Goal: Task Accomplishment & Management: Manage account settings

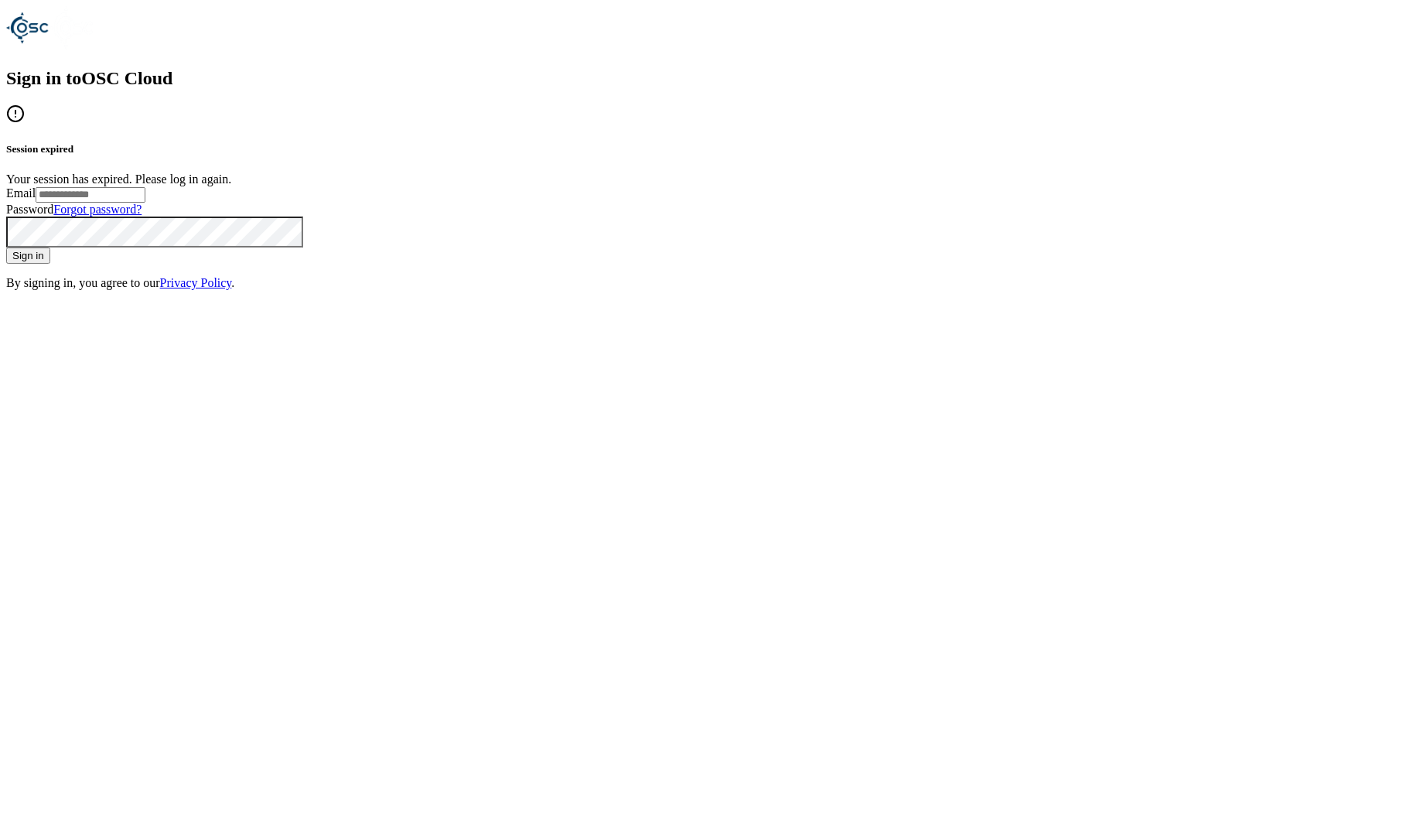
click at [145, 203] on input "Email" at bounding box center [90, 195] width 110 height 15
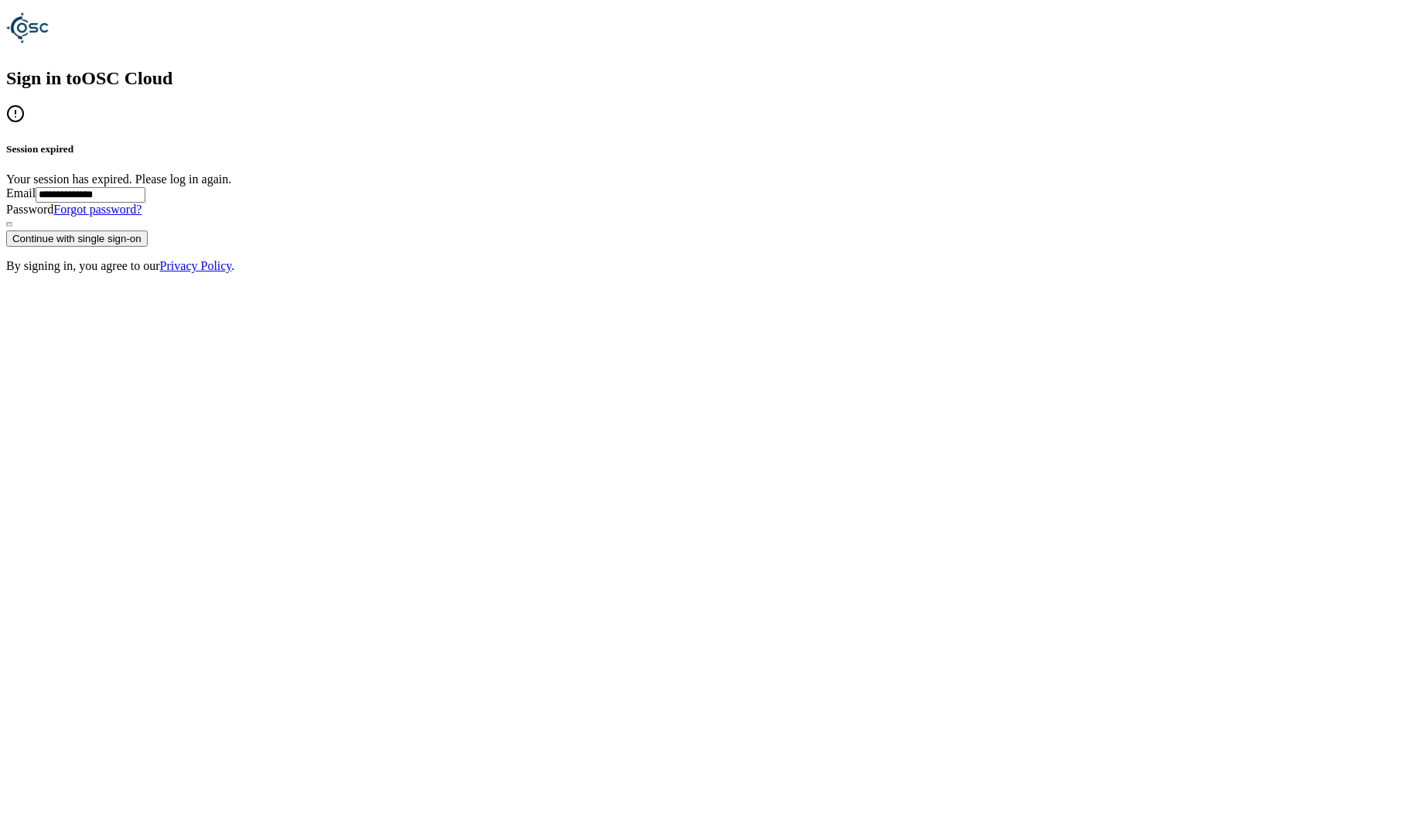
type input "**********"
click at [147, 247] on button "Continue with single sign-on" at bounding box center [77, 238] width 142 height 16
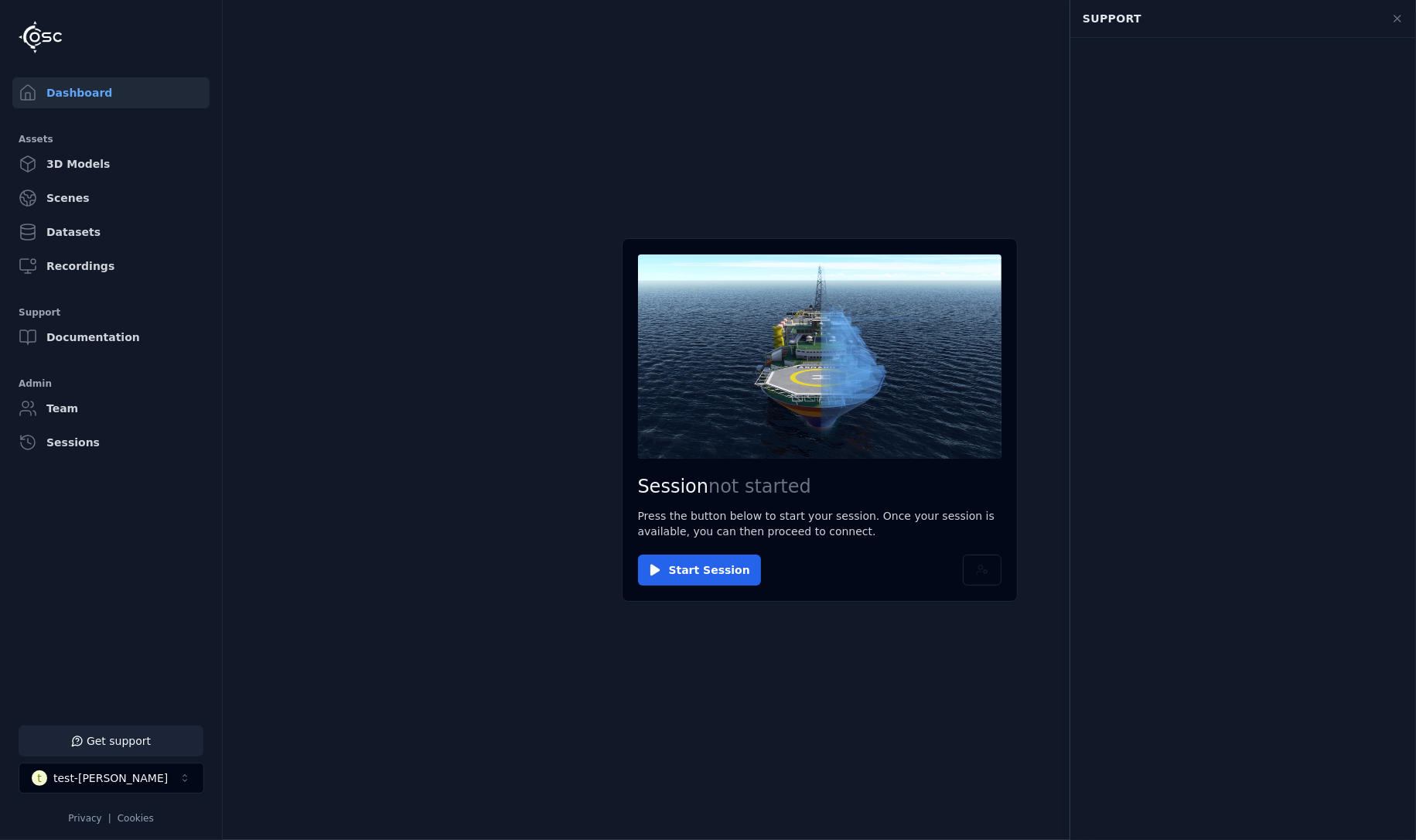
click at [158, 739] on button "Get support" at bounding box center [110, 741] width 185 height 31
click at [158, 739] on button "1 unread message" at bounding box center [110, 741] width 185 height 31
click at [390, 460] on main "Session not started Press the button below to start your session. Once your ses…" at bounding box center [819, 420] width 1193 height 840
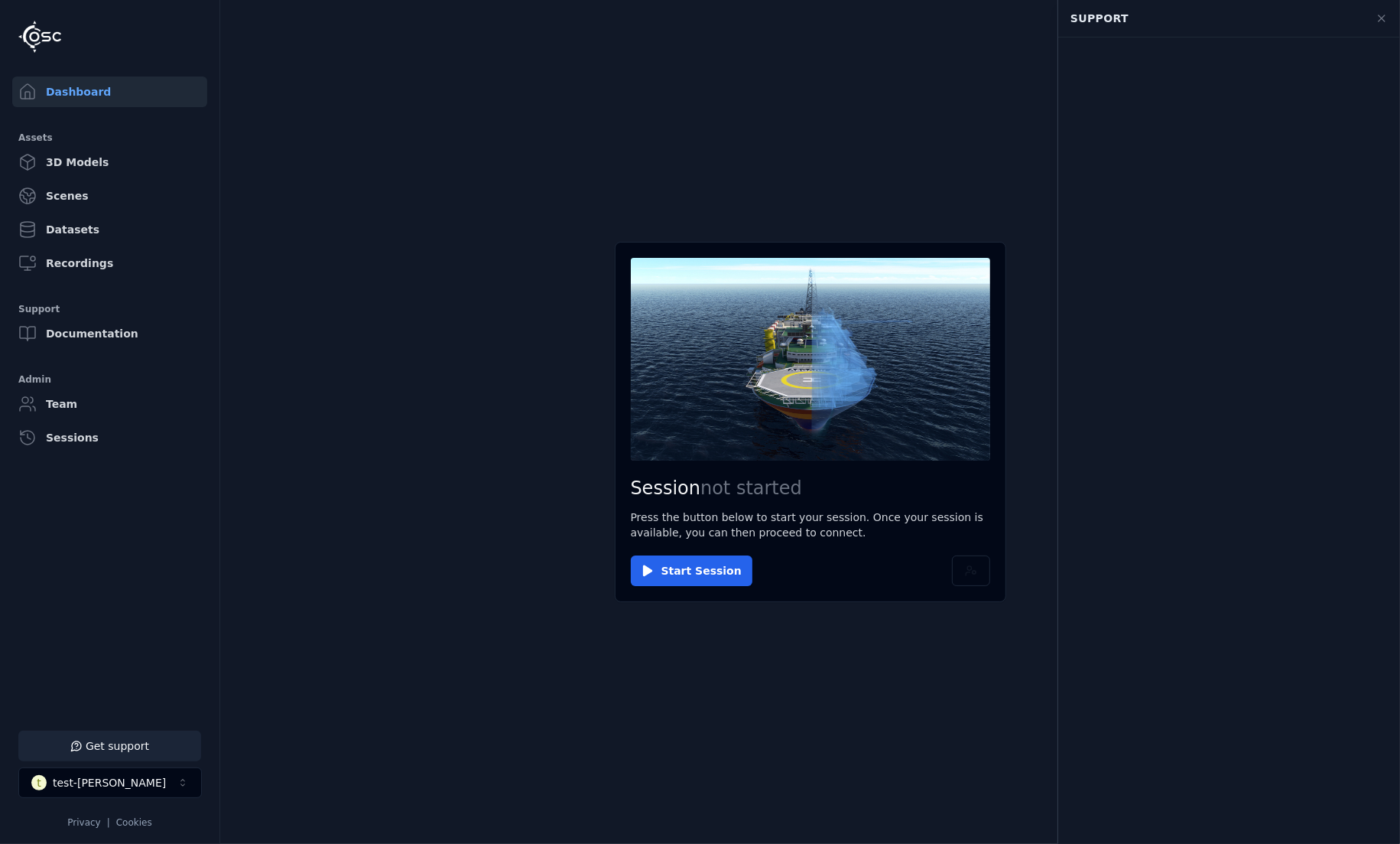
click at [137, 753] on button "Get support" at bounding box center [109, 746] width 183 height 30
click at [111, 792] on button "t test-kenneth" at bounding box center [110, 782] width 184 height 30
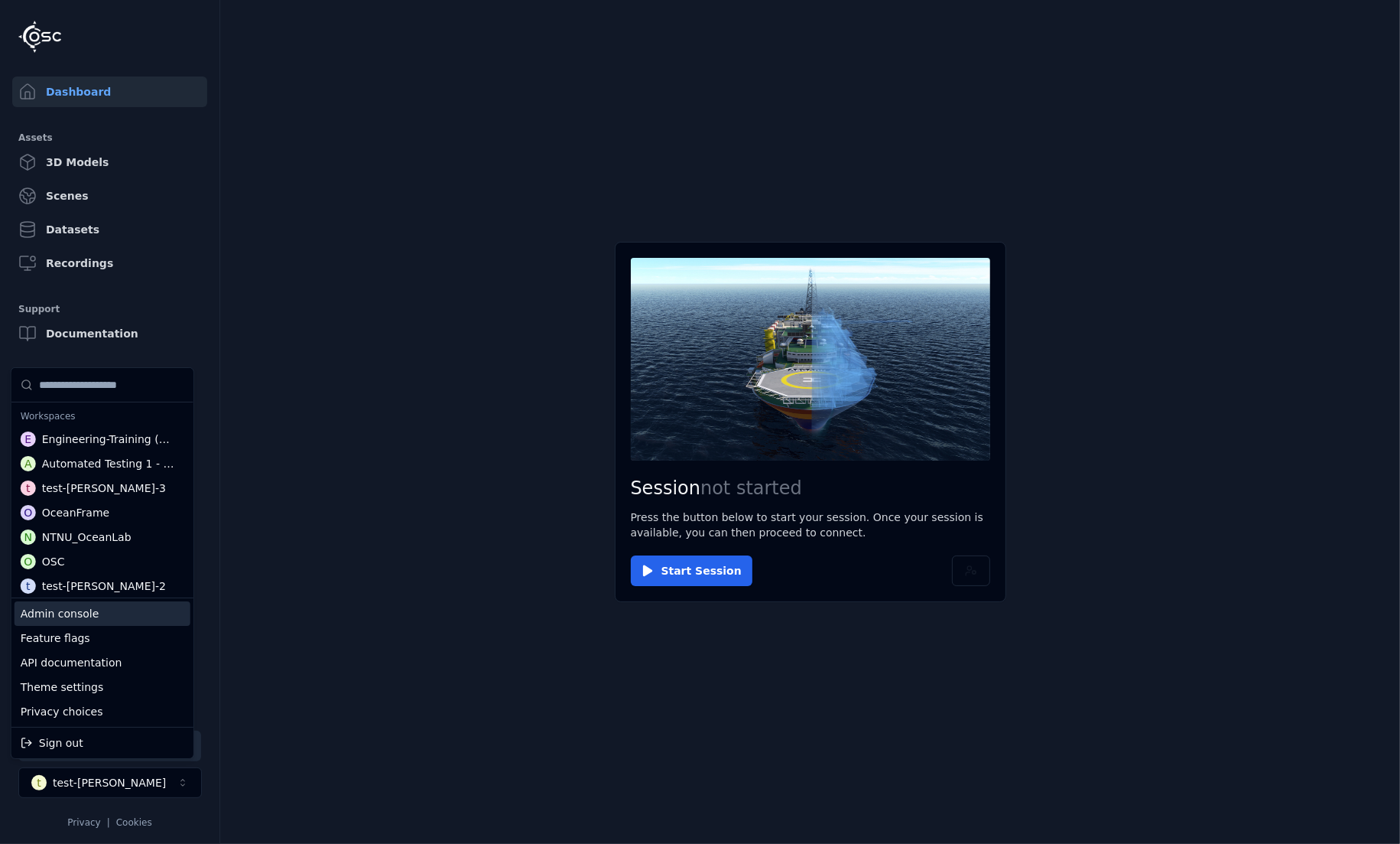
click at [85, 619] on div "Admin console" at bounding box center [102, 613] width 176 height 25
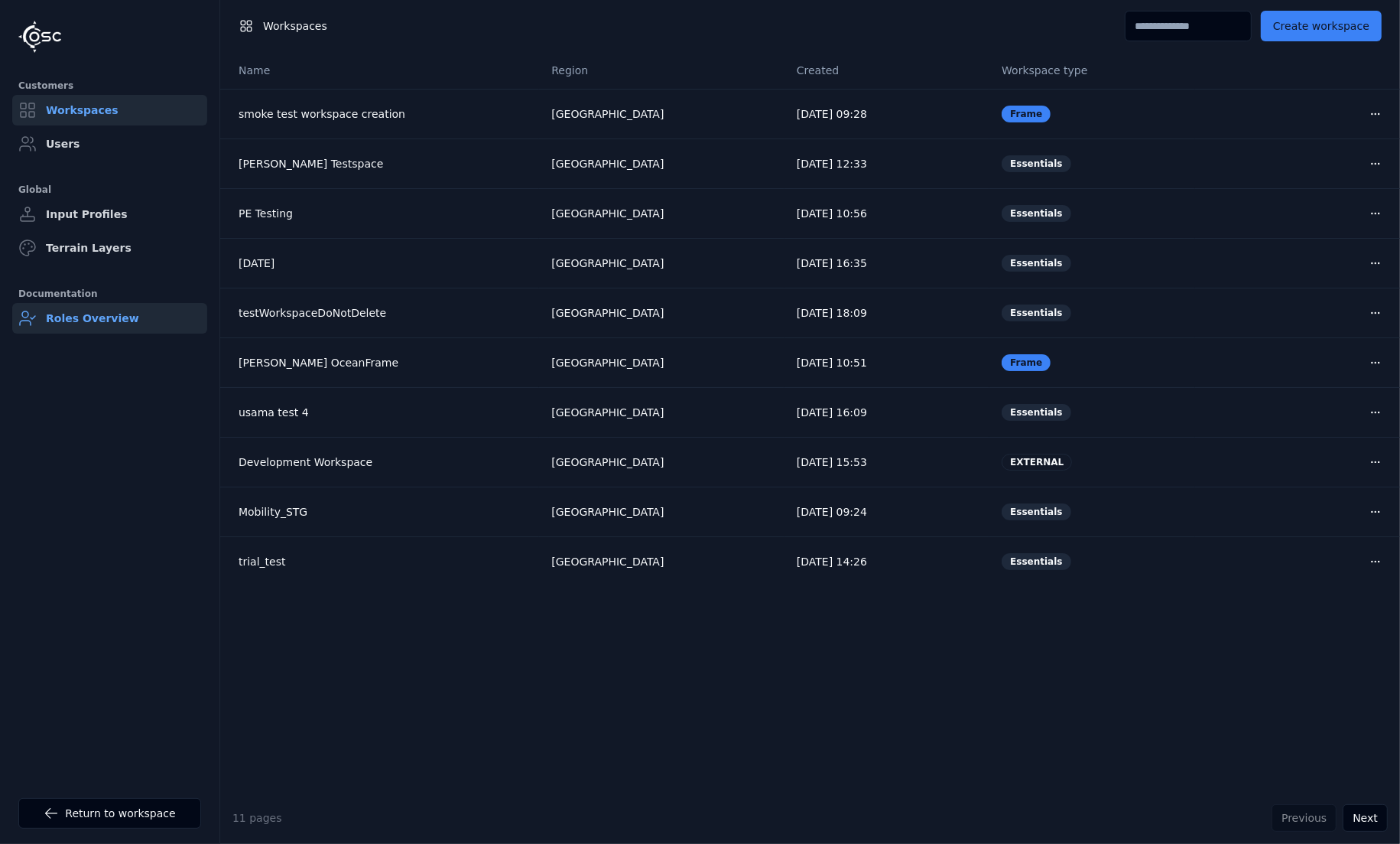
click at [72, 313] on link "Roles Overview" at bounding box center [110, 318] width 195 height 30
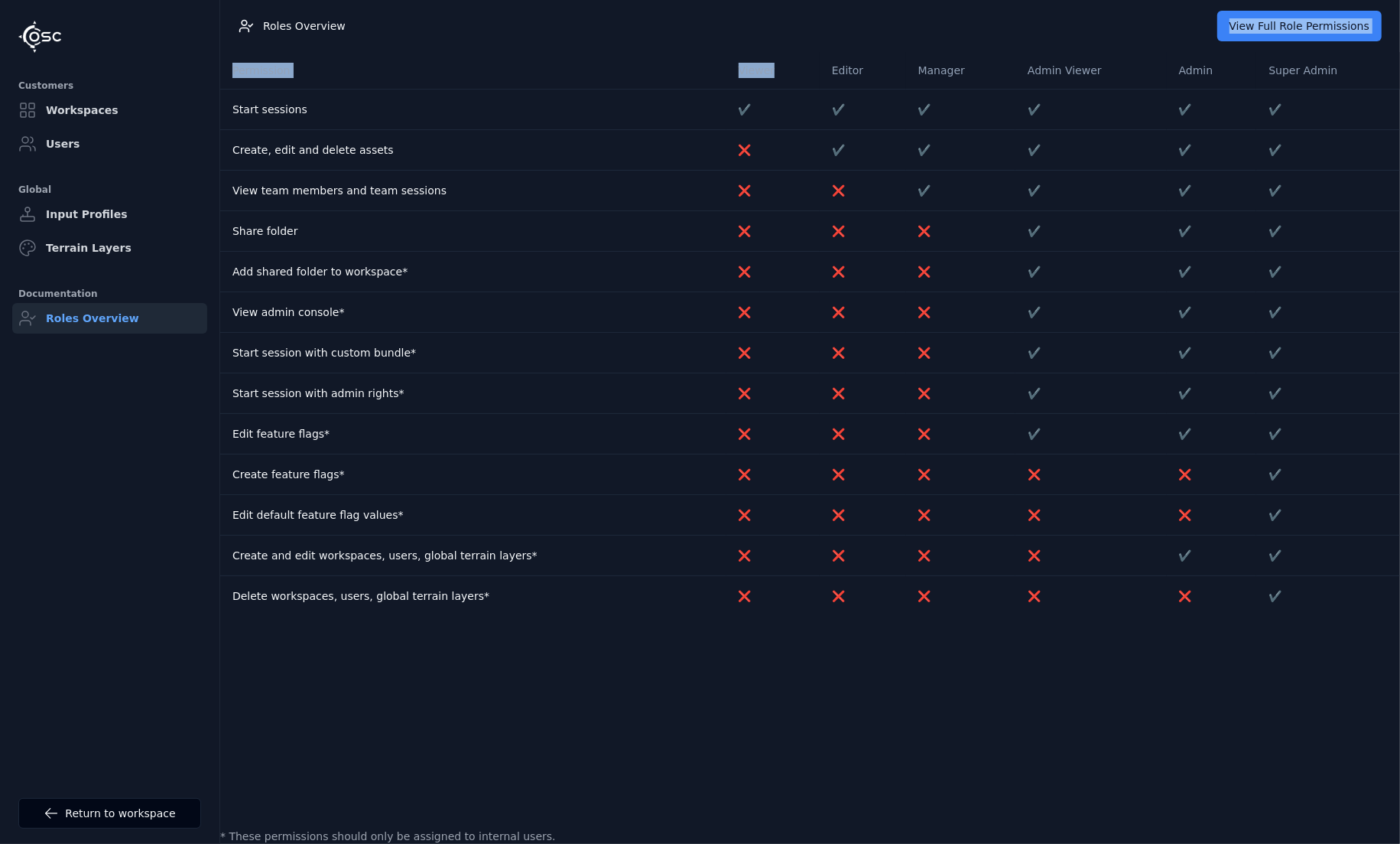
drag, startPoint x: 998, startPoint y: 43, endPoint x: 764, endPoint y: 69, distance: 235.4
click at [768, 73] on div "Roles Overview View Full Role Permissions Permission Viewer Editor Manager Admi…" at bounding box center [810, 408] width 1180 height 816
drag, startPoint x: 737, startPoint y: 65, endPoint x: 795, endPoint y: 60, distance: 58.2
click at [742, 65] on table "Permission Viewer Editor Manager Admin Viewer Admin Super Admin Start sessions …" at bounding box center [810, 334] width 1180 height 564
click at [936, 69] on table "Permission Viewer Editor Manager Admin Viewer Admin Super Admin Start sessions …" at bounding box center [810, 334] width 1180 height 564
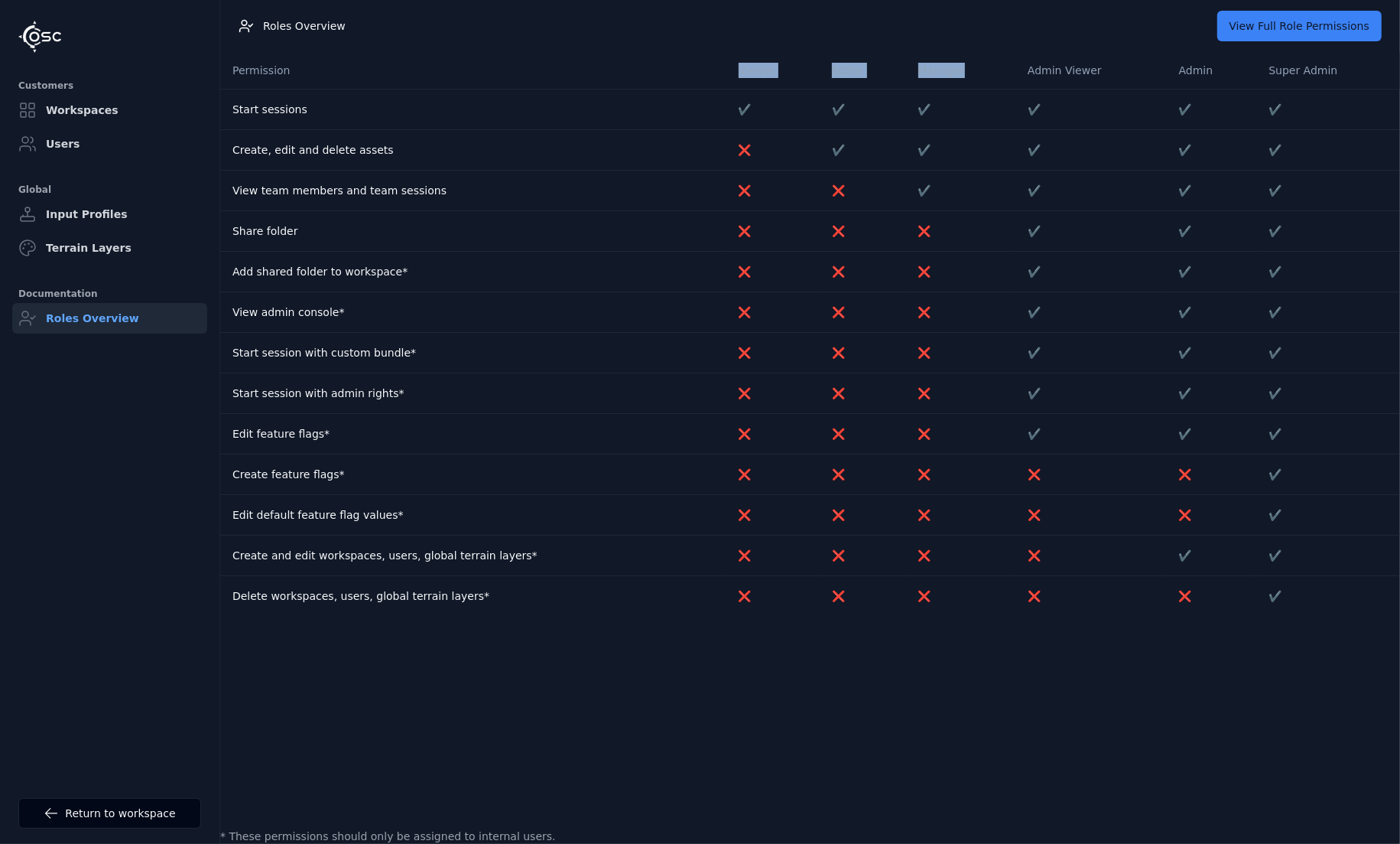
drag, startPoint x: 953, startPoint y: 79, endPoint x: 718, endPoint y: 78, distance: 235.0
click at [718, 78] on table "Permission Viewer Editor Manager Admin Viewer Admin Super Admin Start sessions …" at bounding box center [810, 334] width 1180 height 564
click at [952, 50] on div "Roles Overview View Full Role Permissions" at bounding box center [810, 26] width 1180 height 52
click at [129, 818] on link "Return to workspace" at bounding box center [109, 813] width 183 height 30
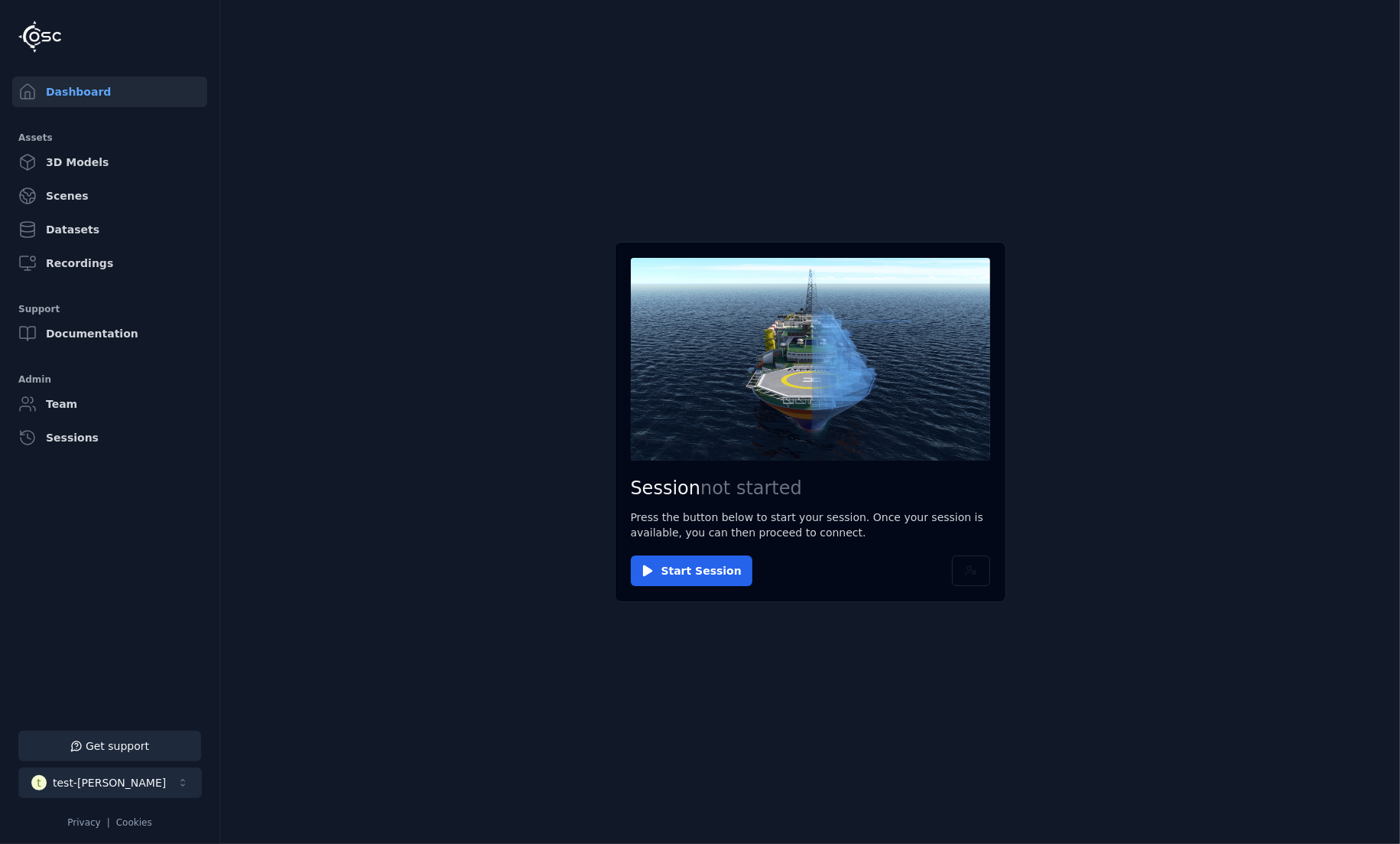
click at [131, 794] on button "t test-kenneth" at bounding box center [110, 782] width 184 height 30
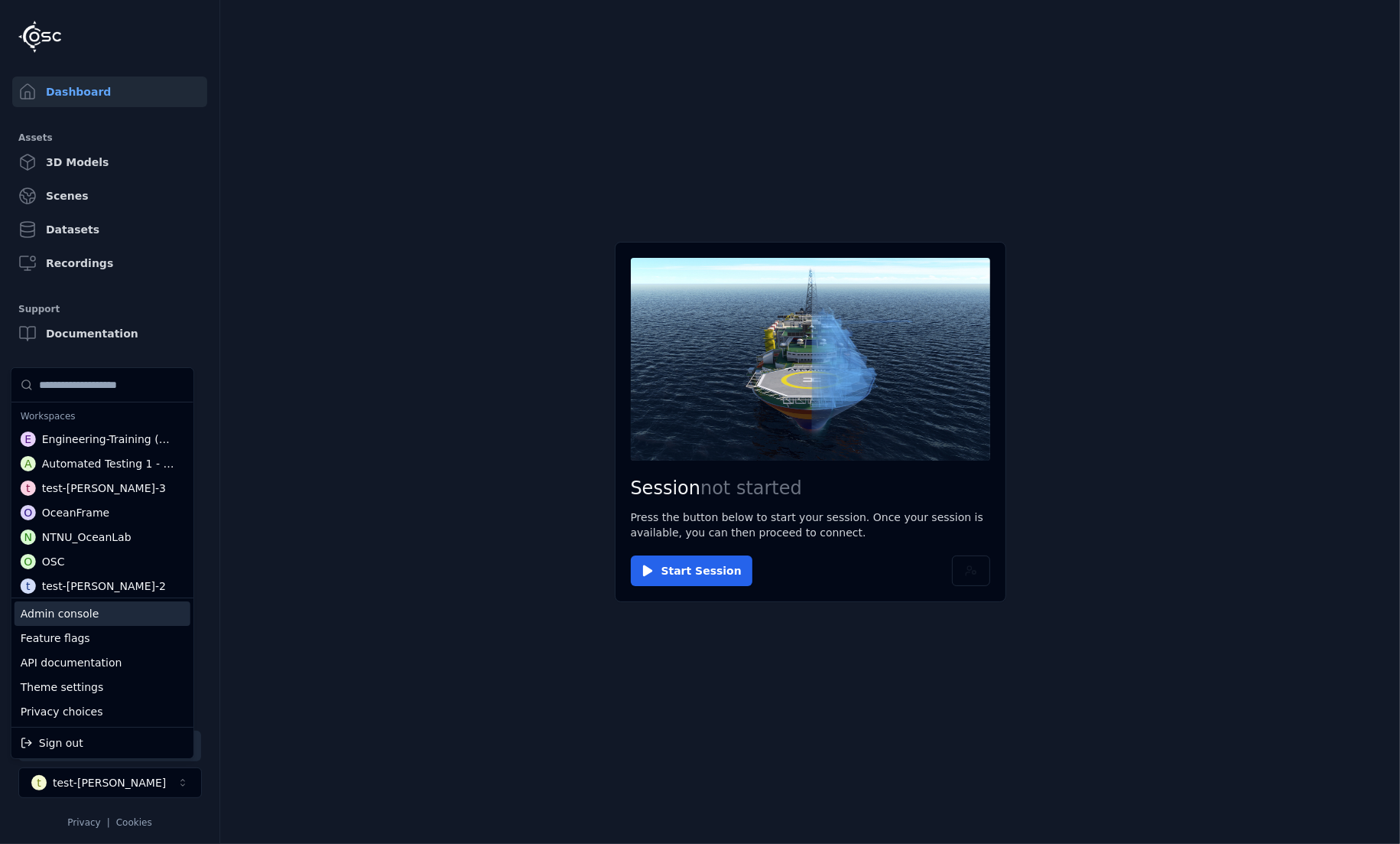
click at [78, 624] on div "Admin console" at bounding box center [102, 613] width 176 height 25
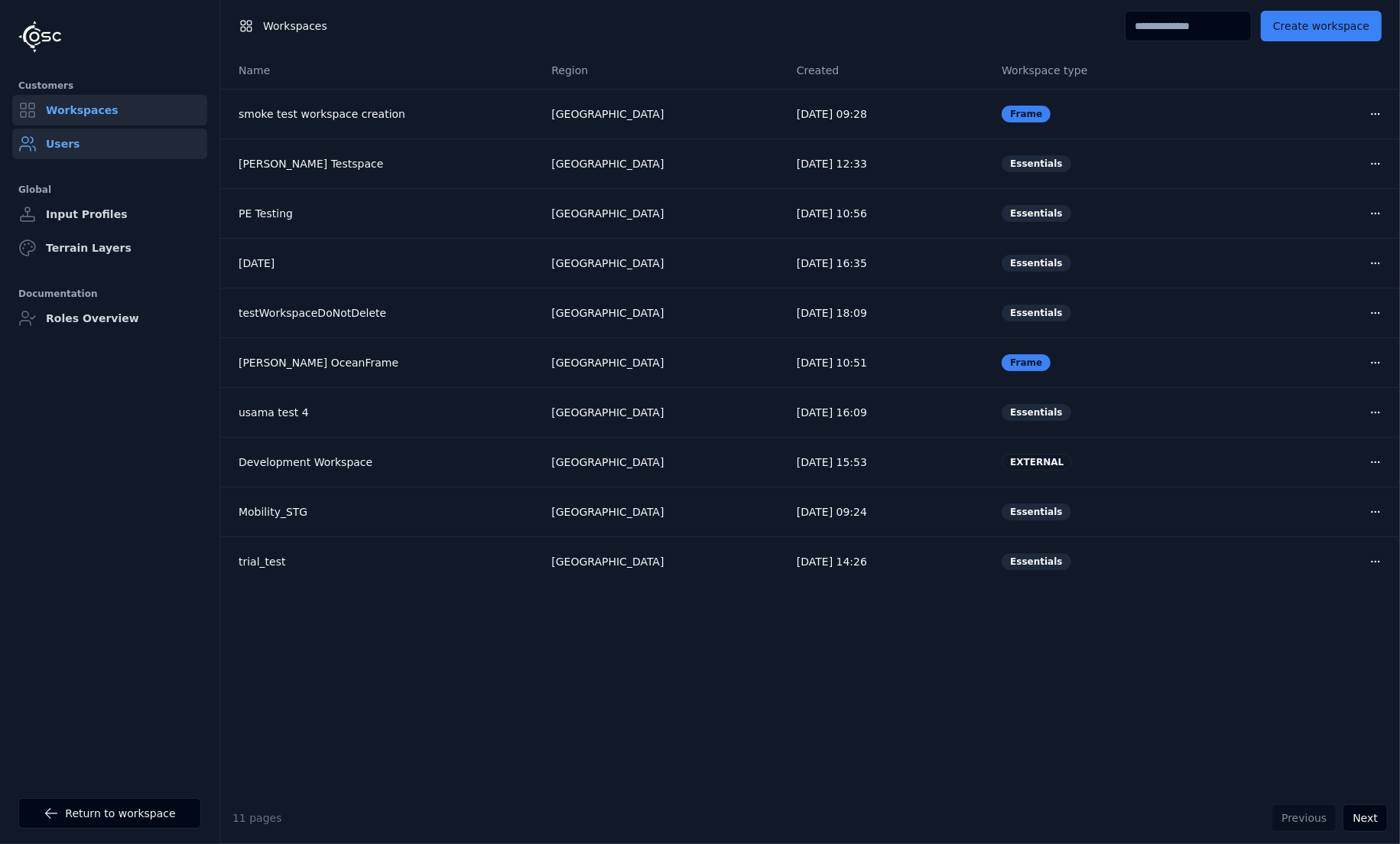
click at [52, 149] on link "Users" at bounding box center [110, 144] width 195 height 30
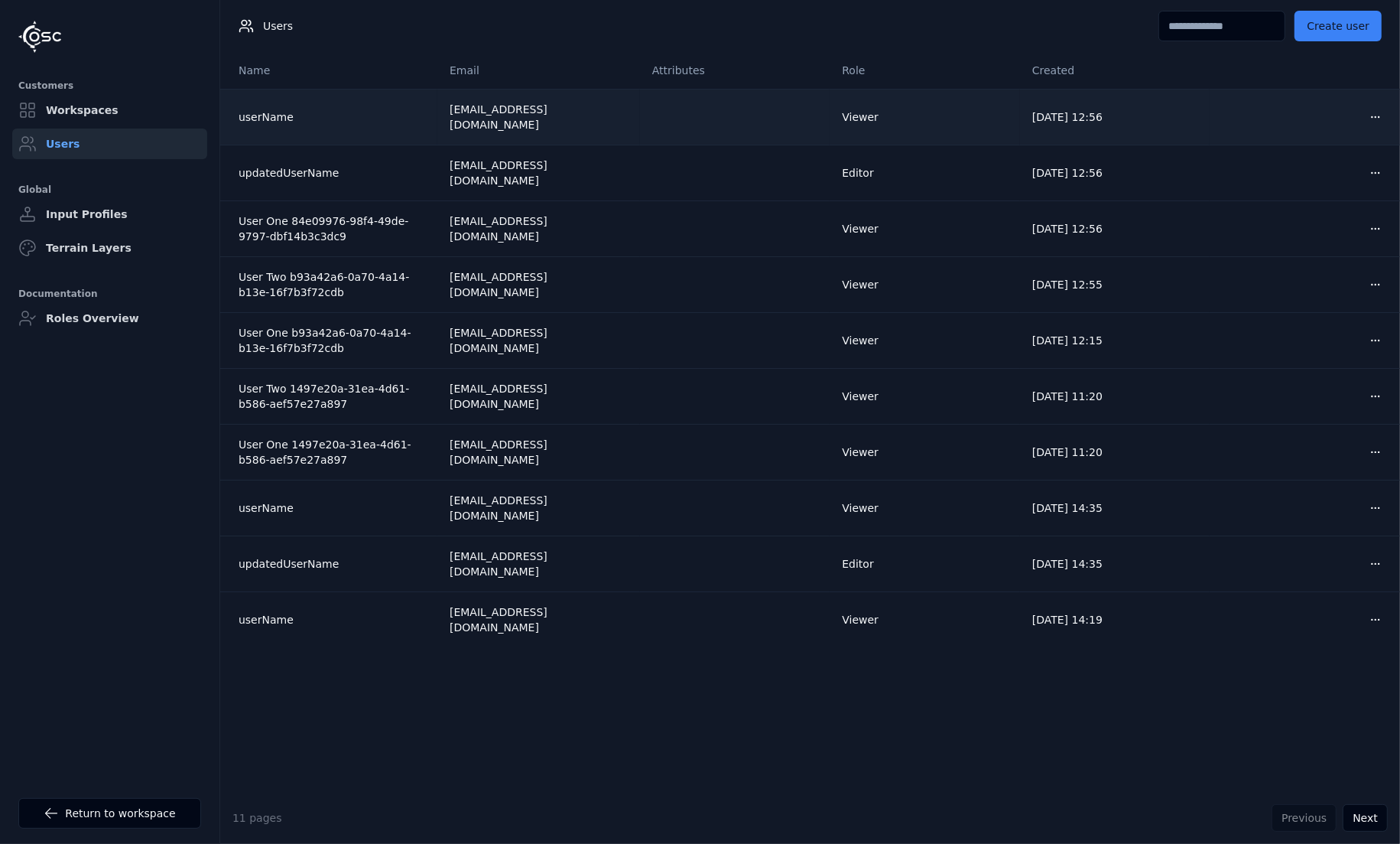
click at [265, 112] on div "userName" at bounding box center [331, 117] width 186 height 15
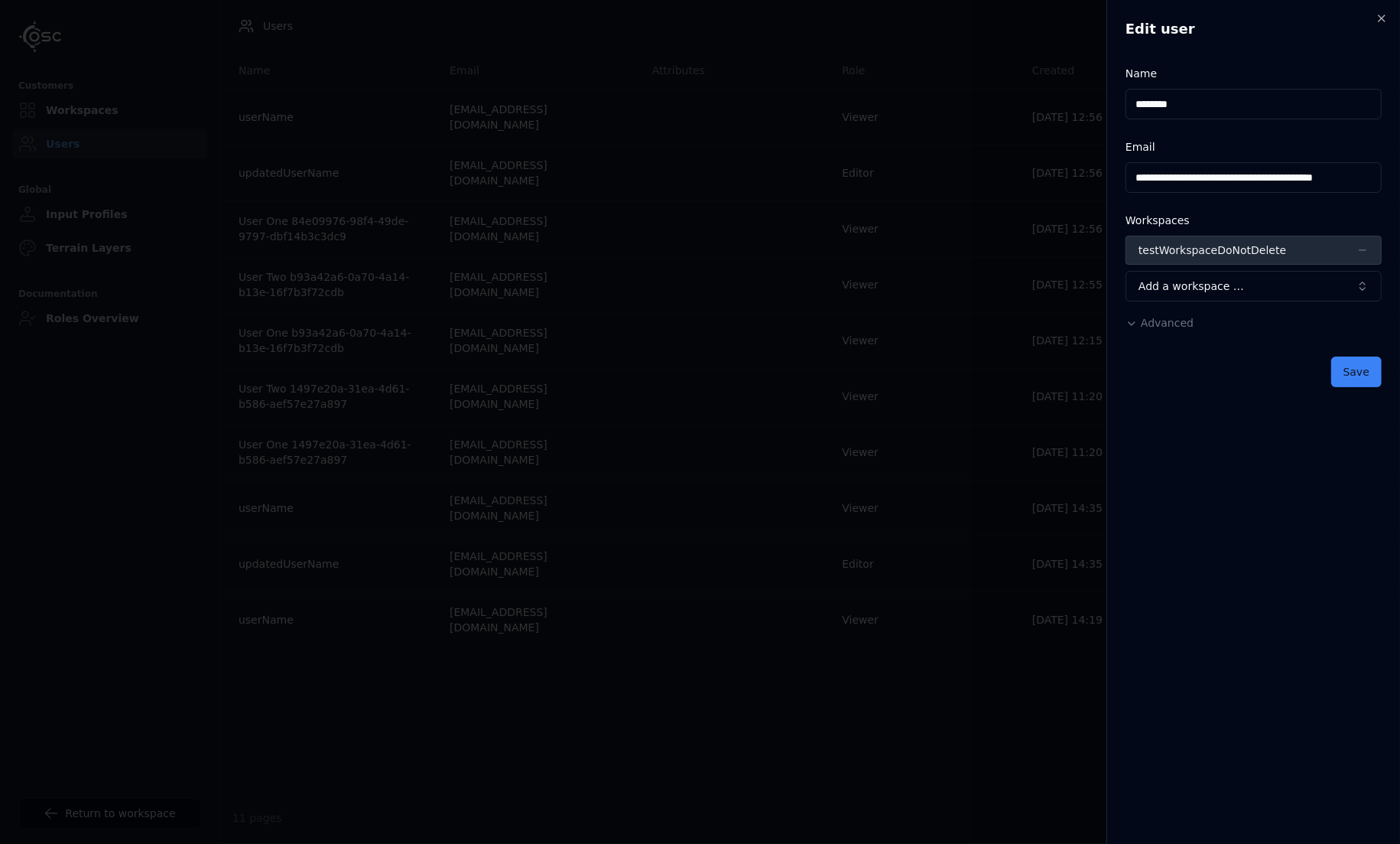
click at [1155, 329] on span "Advanced" at bounding box center [1167, 323] width 53 height 12
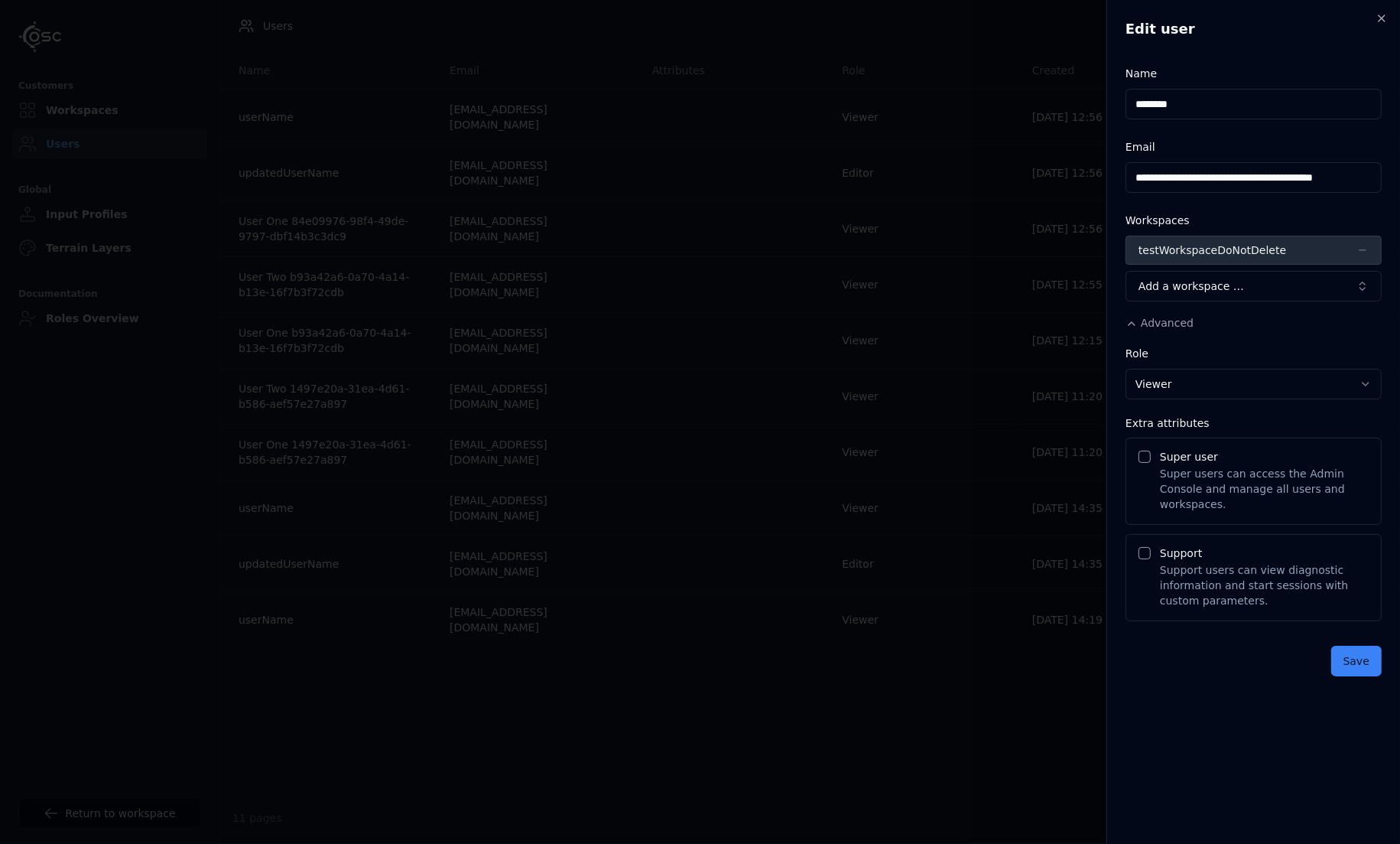
click at [63, 481] on body "Customers Workspaces Users Global Input Profiles Terrain Layers Documentation R…" at bounding box center [700, 422] width 1400 height 844
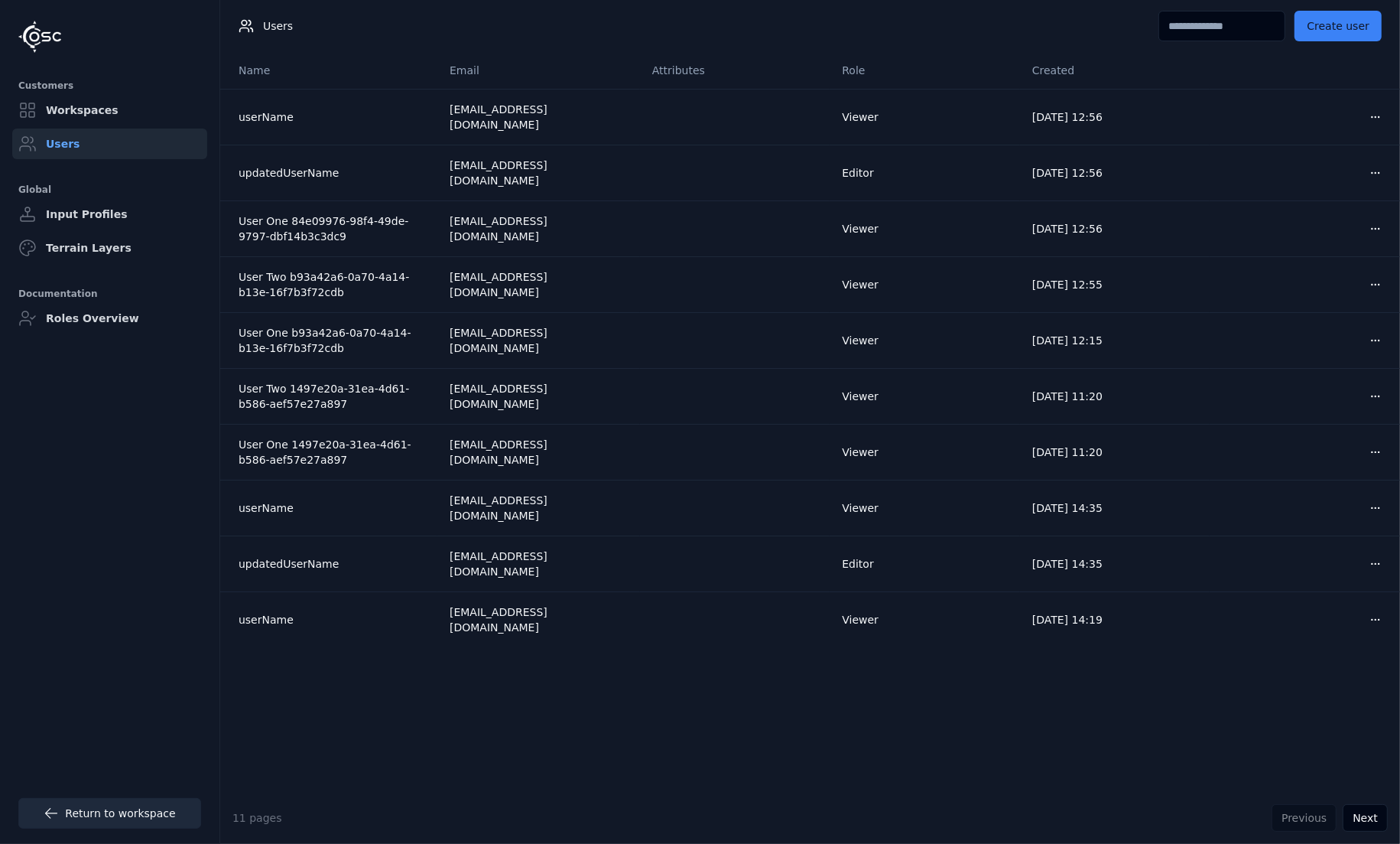
drag, startPoint x: 144, startPoint y: 819, endPoint x: 140, endPoint y: 802, distance: 17.5
click at [142, 819] on link "Return to workspace" at bounding box center [109, 813] width 183 height 30
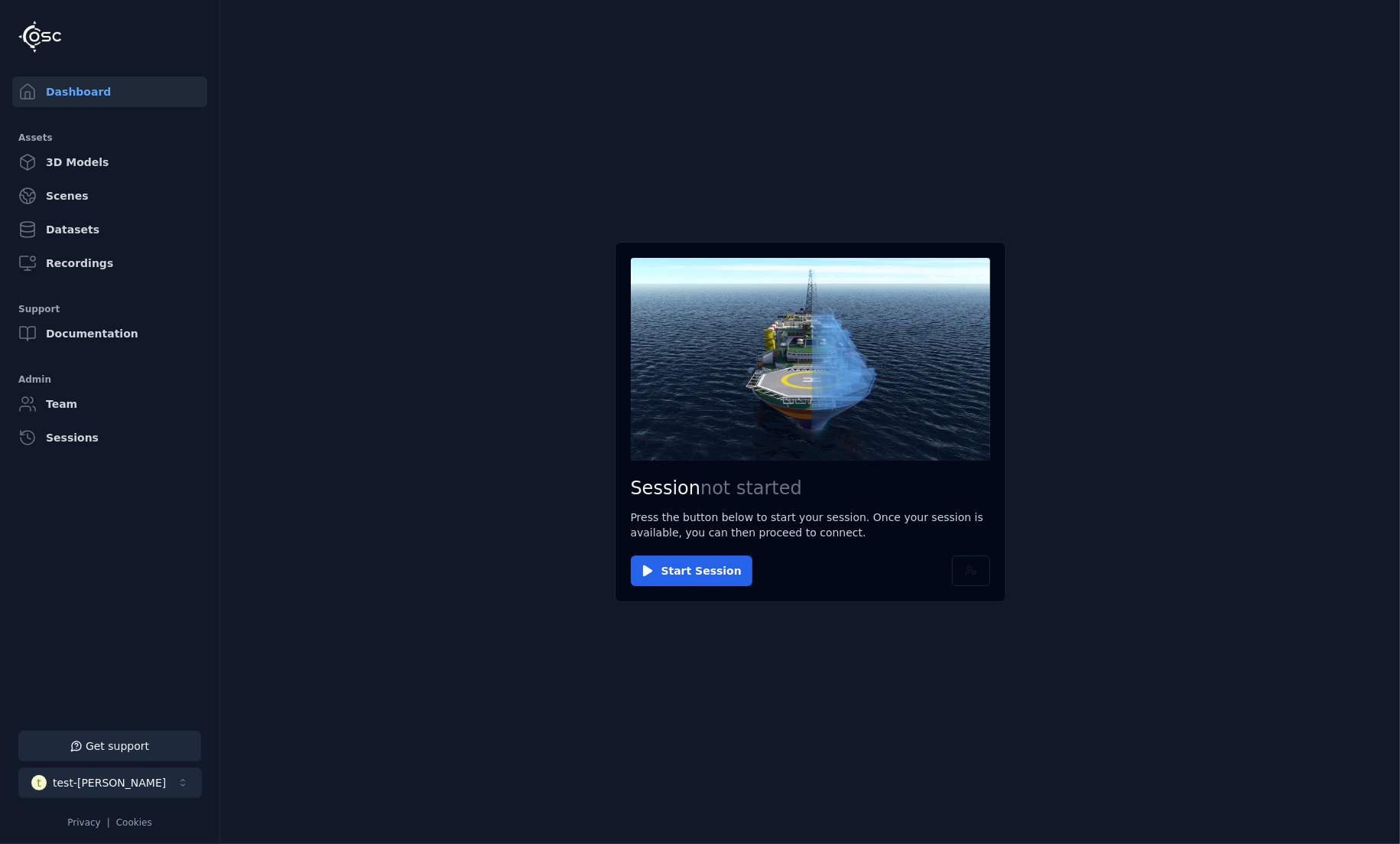
click at [130, 784] on button "t test-kenneth" at bounding box center [110, 782] width 184 height 30
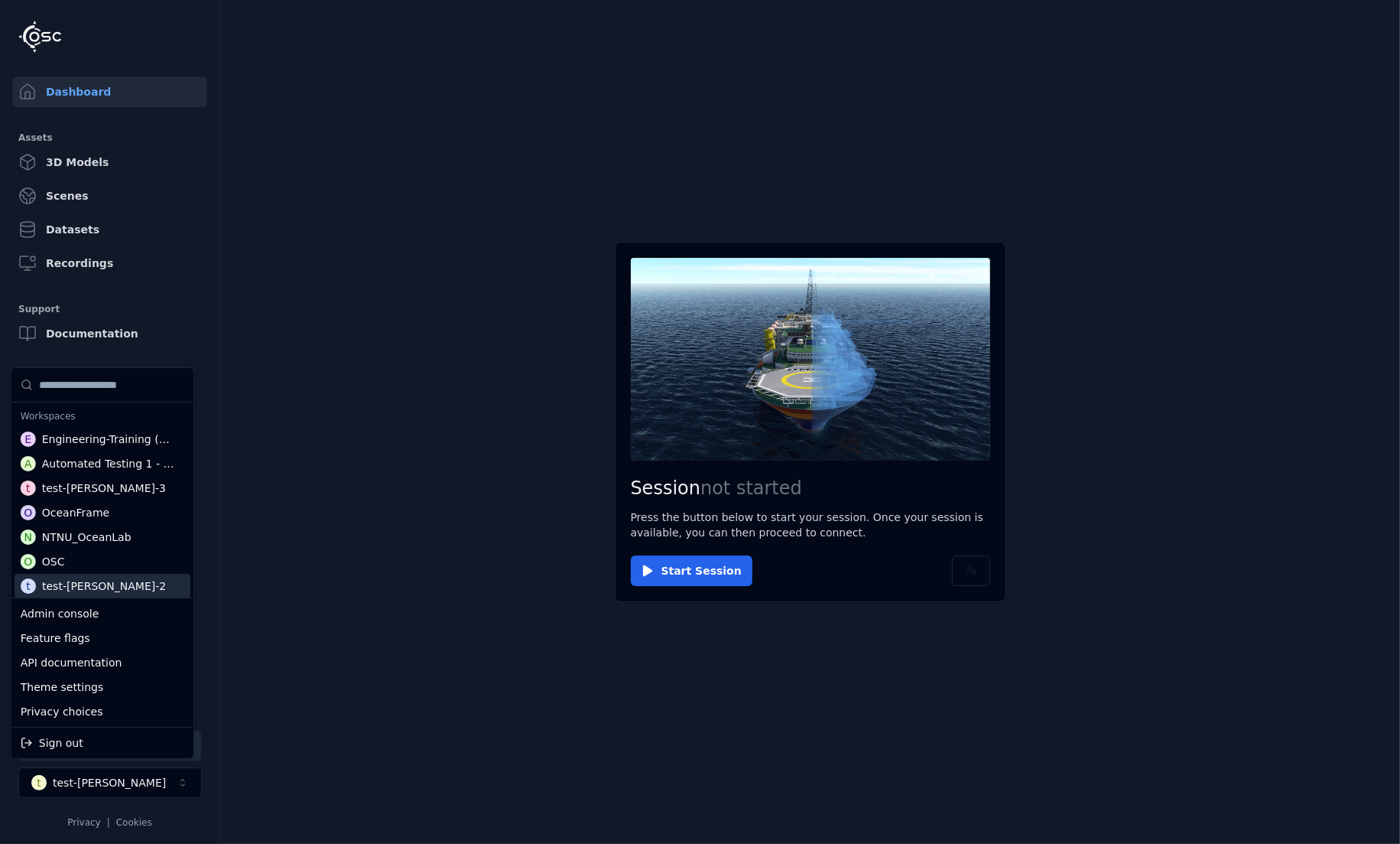
click at [397, 488] on html "Support Dashboard Assets 3D Models Scenes Datasets Recordings Support Documenta…" at bounding box center [700, 422] width 1400 height 844
